Goal: Find specific page/section: Find specific page/section

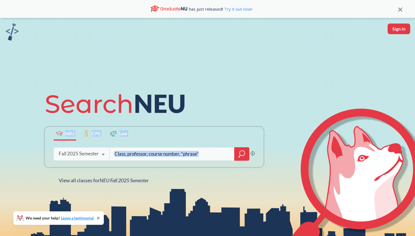
drag, startPoint x: 256, startPoint y: 121, endPoint x: 262, endPoint y: 154, distance: 33.6
click at [262, 154] on div "NEU CPS Law Phrase search guarantees the exact search appears in the results. E…" at bounding box center [153, 135] width 225 height 95
click at [272, 160] on div "NEU CPS Law Phrase search guarantees the exact search appears in the results. E…" at bounding box center [207, 136] width 415 height 236
click at [103, 154] on icon at bounding box center [103, 155] width 11 height 16
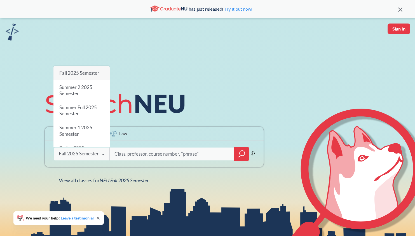
click at [210, 66] on div "NEU CPS Law Phrase search guarantees the exact search appears in the results. E…" at bounding box center [207, 136] width 415 height 236
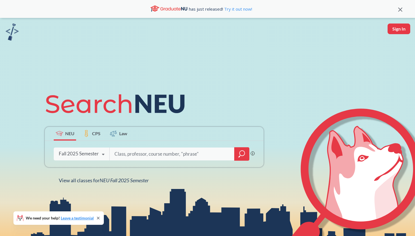
click at [158, 154] on input "search" at bounding box center [172, 154] width 116 height 12
click at [89, 131] on label "CPS" at bounding box center [92, 134] width 22 height 14
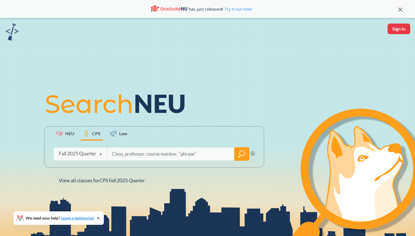
click at [118, 133] on label "Law" at bounding box center [118, 134] width 22 height 14
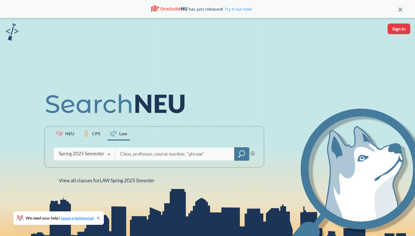
click at [96, 134] on span "CPS" at bounding box center [96, 133] width 8 height 6
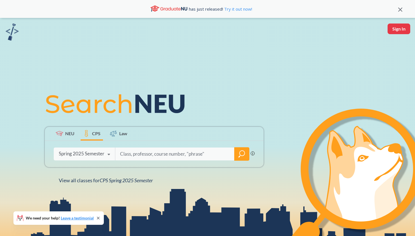
click at [123, 134] on span "Law" at bounding box center [123, 133] width 8 height 6
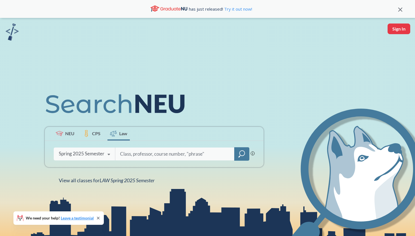
click at [94, 133] on span "CPS" at bounding box center [96, 133] width 8 height 6
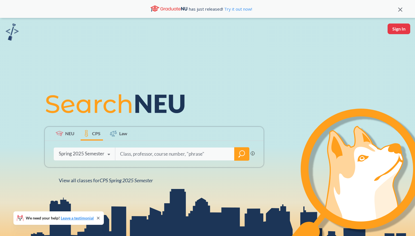
click at [71, 133] on span "NEU" at bounding box center [69, 133] width 9 height 6
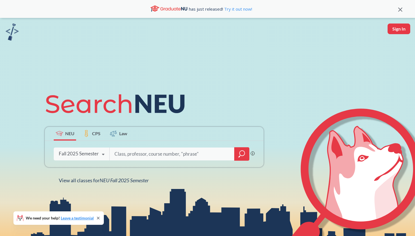
click at [140, 162] on div "Phrase search guarantees the exact search appears in the results. Ex. If you wa…" at bounding box center [154, 154] width 219 height 26
click at [146, 154] on input "search" at bounding box center [172, 154] width 116 height 12
click at [247, 155] on div at bounding box center [241, 153] width 15 height 13
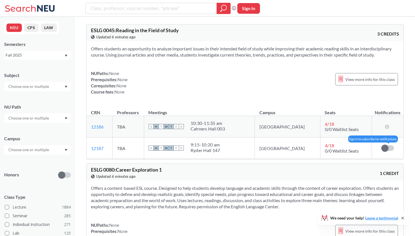
click at [388, 148] on span at bounding box center [384, 148] width 7 height 7
click at [381, 145] on input "checkbox" at bounding box center [381, 145] width 0 height 0
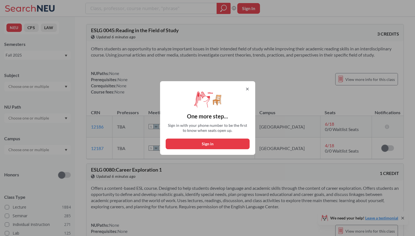
click at [247, 90] on icon at bounding box center [247, 89] width 4 height 4
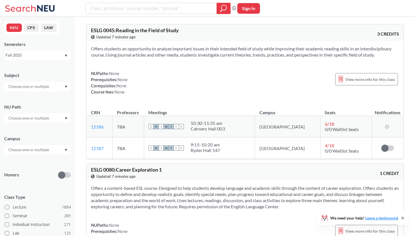
click at [43, 13] on icon at bounding box center [31, 8] width 52 height 11
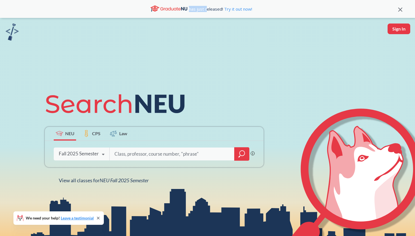
drag, startPoint x: 163, startPoint y: 8, endPoint x: 207, endPoint y: 12, distance: 43.5
click at [207, 12] on div "has just released! Try it out now!" at bounding box center [201, 9] width 394 height 10
click at [207, 12] on span "has just released! Try it out now!" at bounding box center [220, 9] width 63 height 6
drag, startPoint x: 213, startPoint y: 12, endPoint x: 150, endPoint y: 13, distance: 63.5
click at [150, 12] on div "has just released! Try it out now!" at bounding box center [201, 9] width 394 height 10
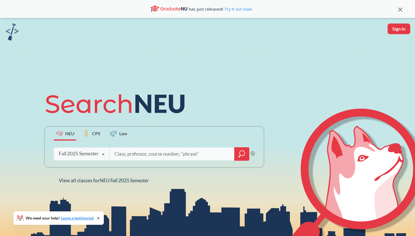
click at [150, 13] on div "has just released! Try it out now!" at bounding box center [201, 9] width 394 height 10
click at [14, 32] on img at bounding box center [12, 31] width 13 height 17
